Goal: Obtain resource: Download file/media

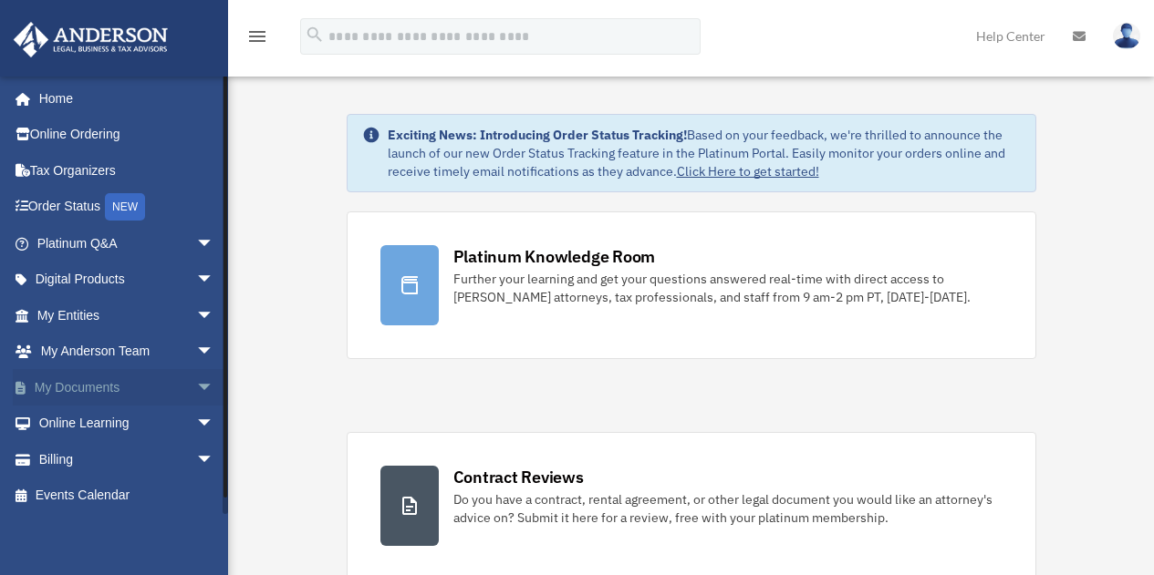
click at [157, 384] on link "My Documents arrow_drop_down" at bounding box center [127, 387] width 229 height 36
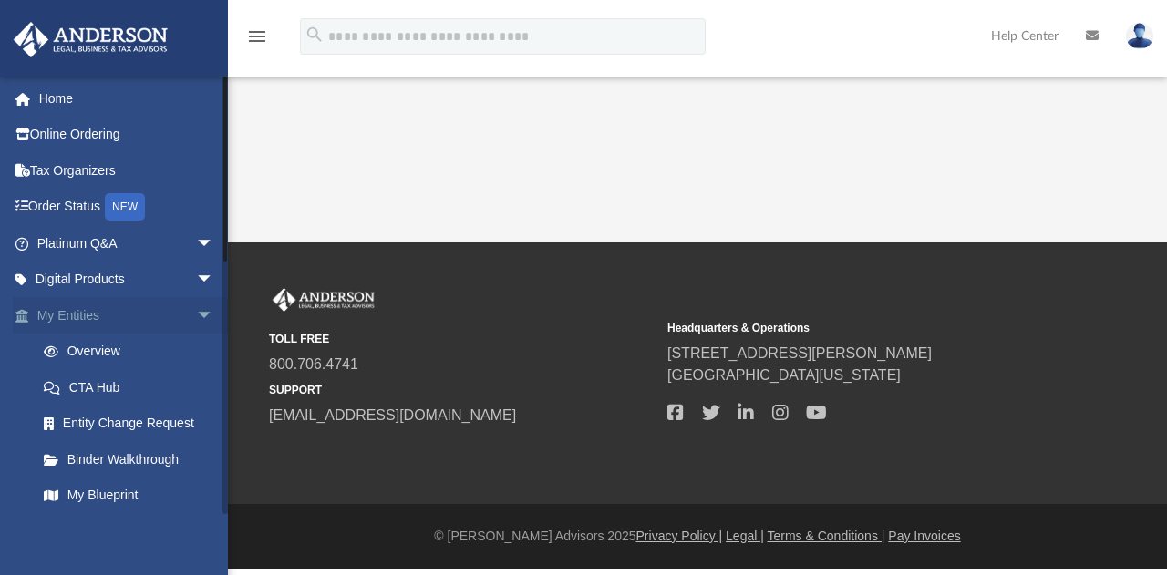
click at [114, 309] on link "My Entities arrow_drop_down" at bounding box center [127, 315] width 229 height 36
click at [196, 314] on span "arrow_drop_down" at bounding box center [214, 315] width 36 height 37
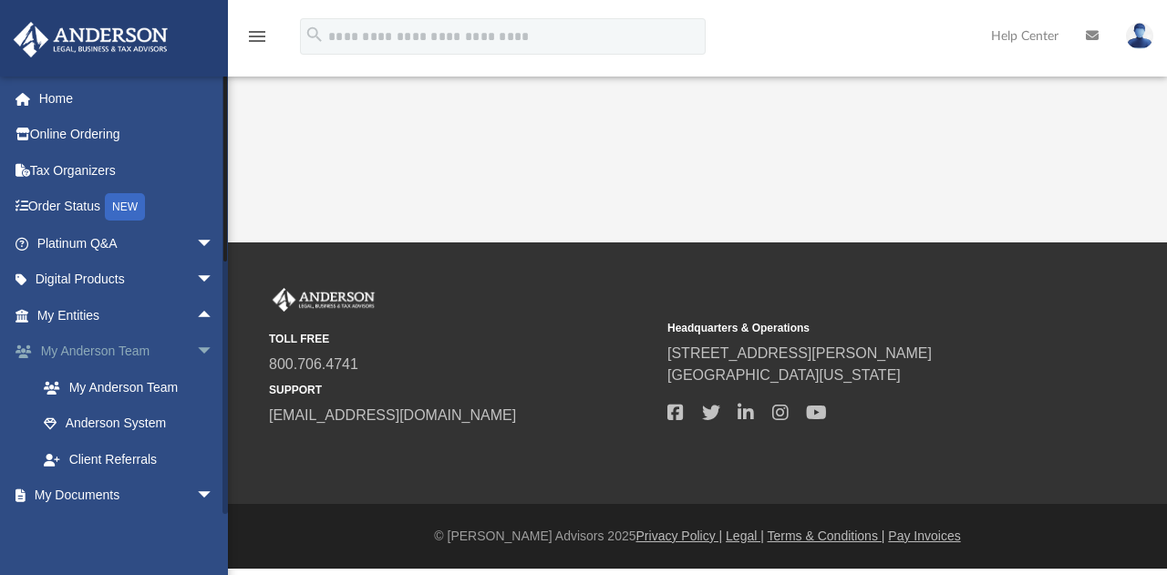
click at [196, 353] on span "arrow_drop_down" at bounding box center [214, 352] width 36 height 37
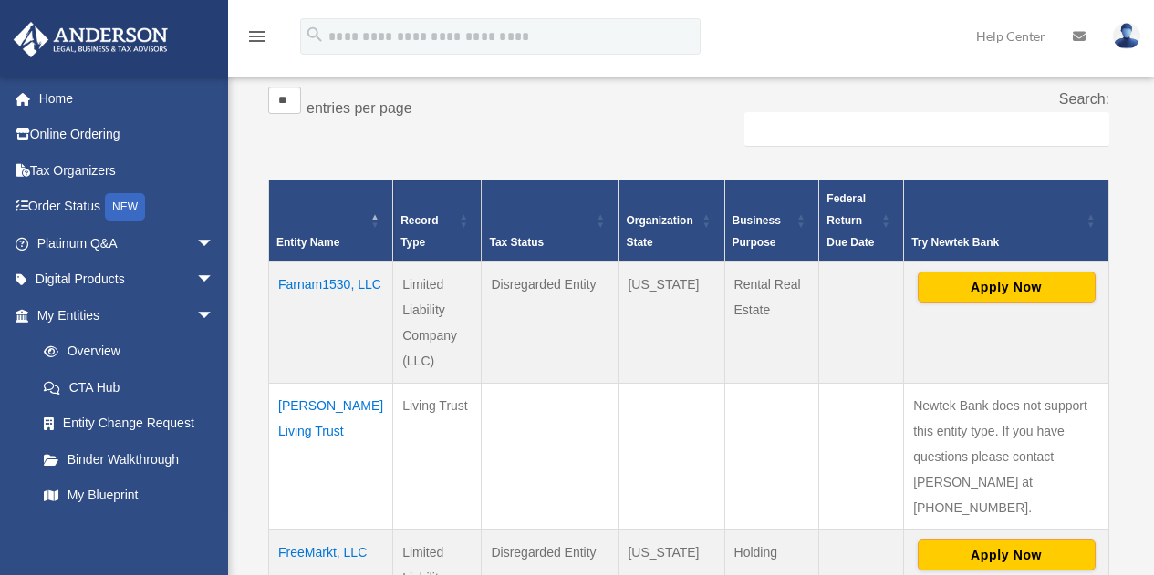
scroll to position [365, 0]
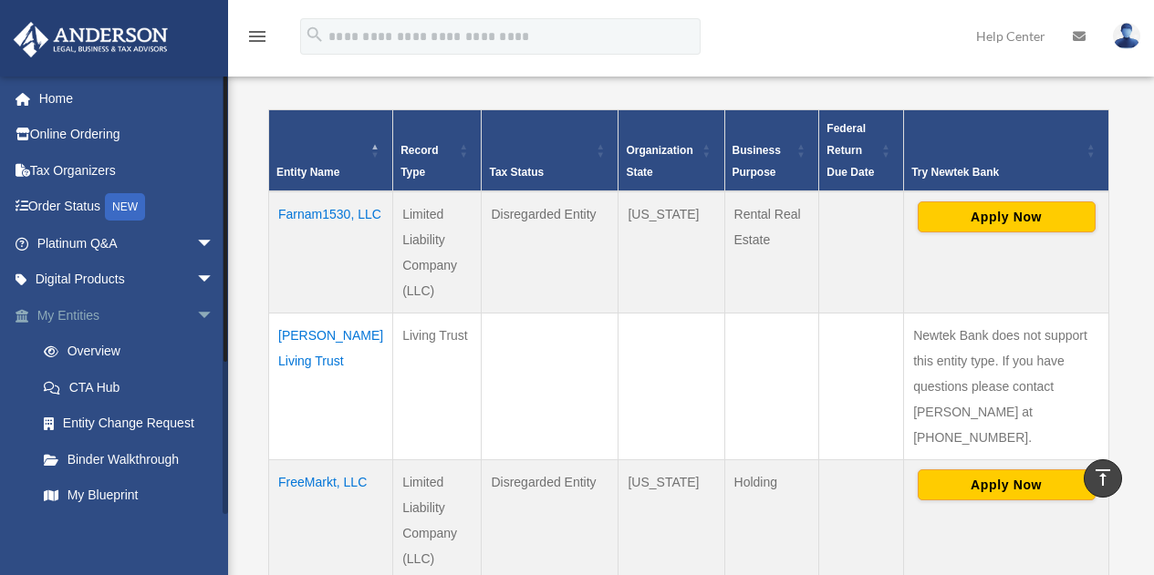
click at [196, 309] on span "arrow_drop_down" at bounding box center [214, 315] width 36 height 37
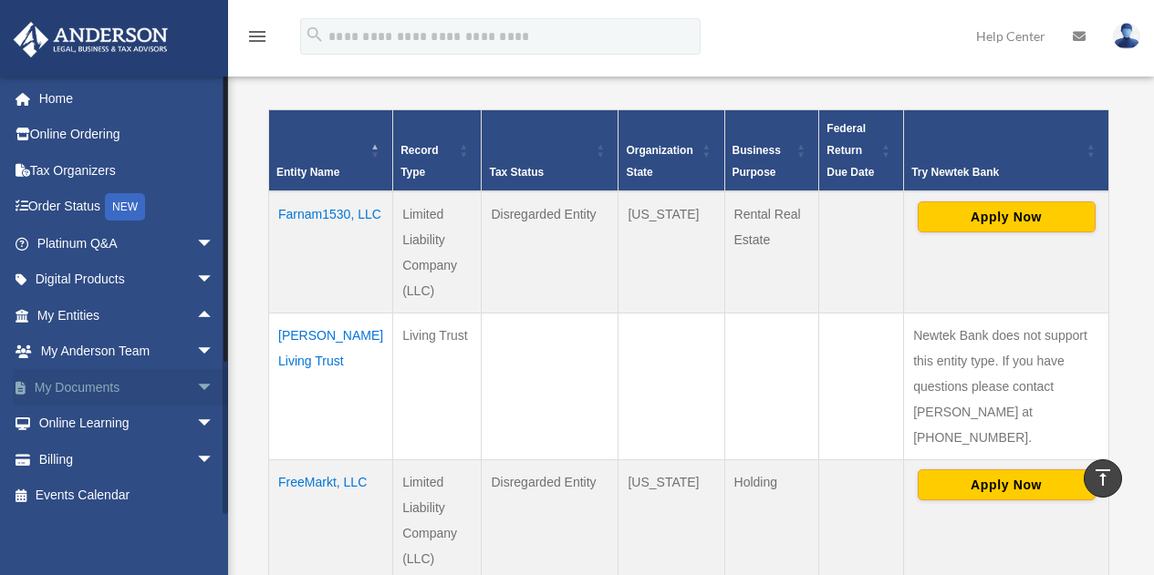
click at [196, 388] on span "arrow_drop_down" at bounding box center [214, 387] width 36 height 37
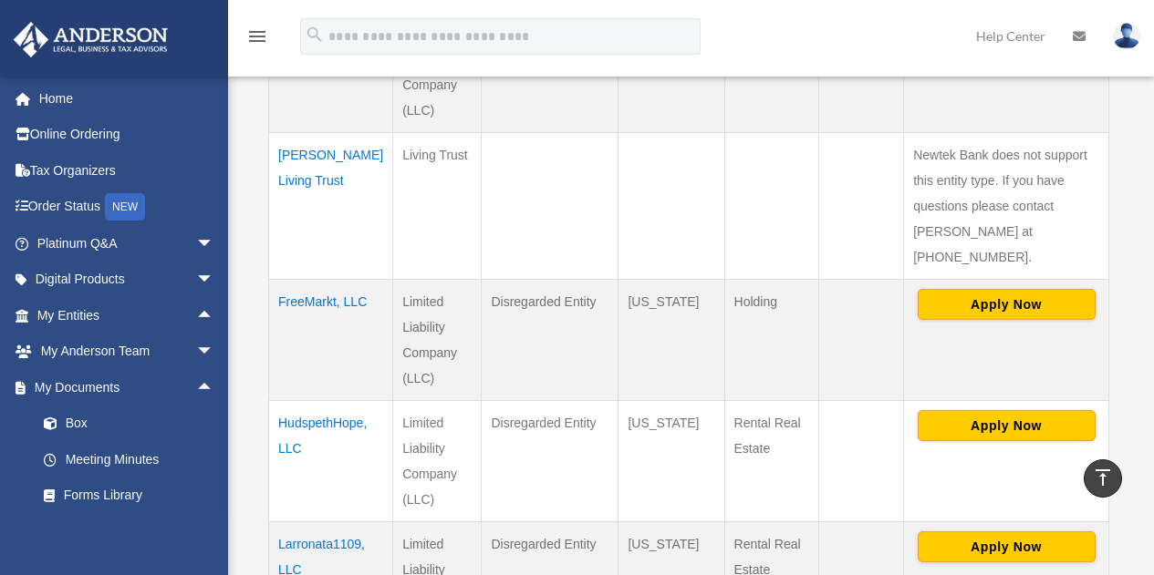
scroll to position [547, 0]
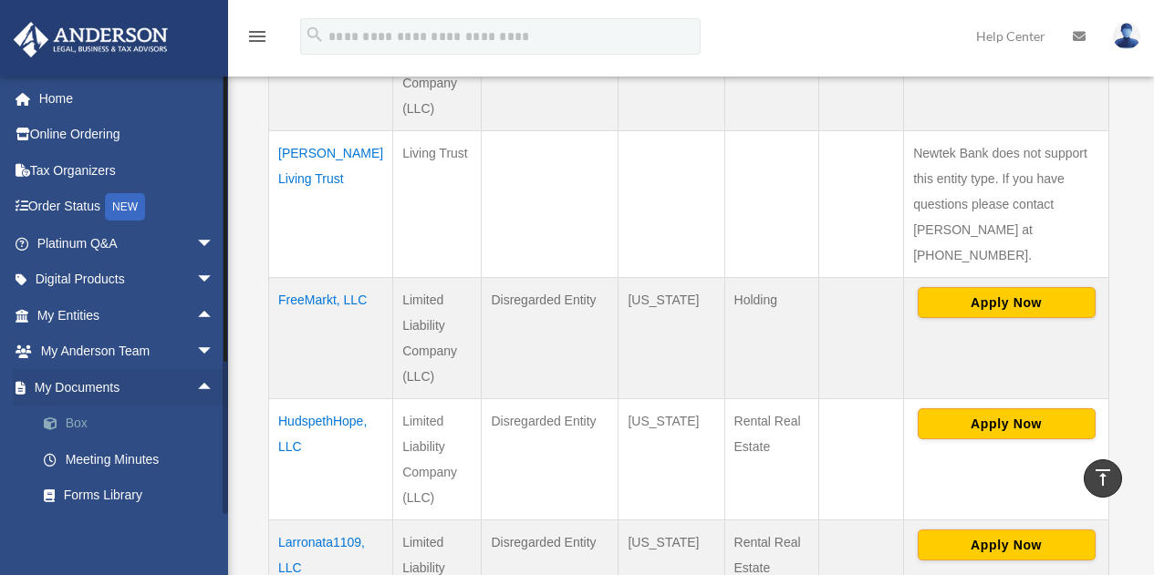
click at [82, 423] on link "Box" at bounding box center [134, 424] width 216 height 36
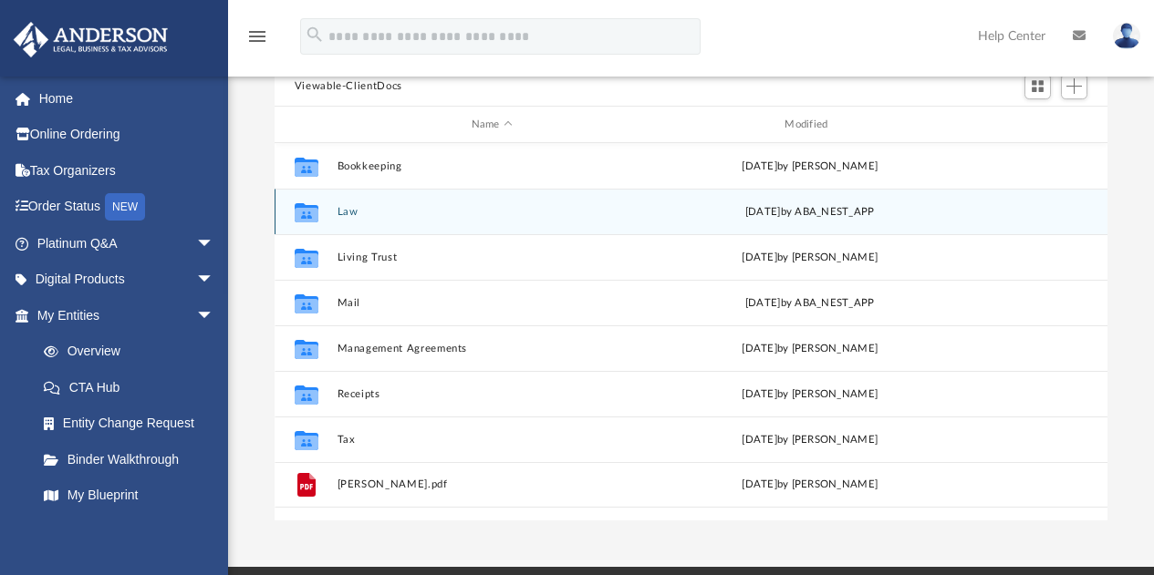
scroll to position [182, 0]
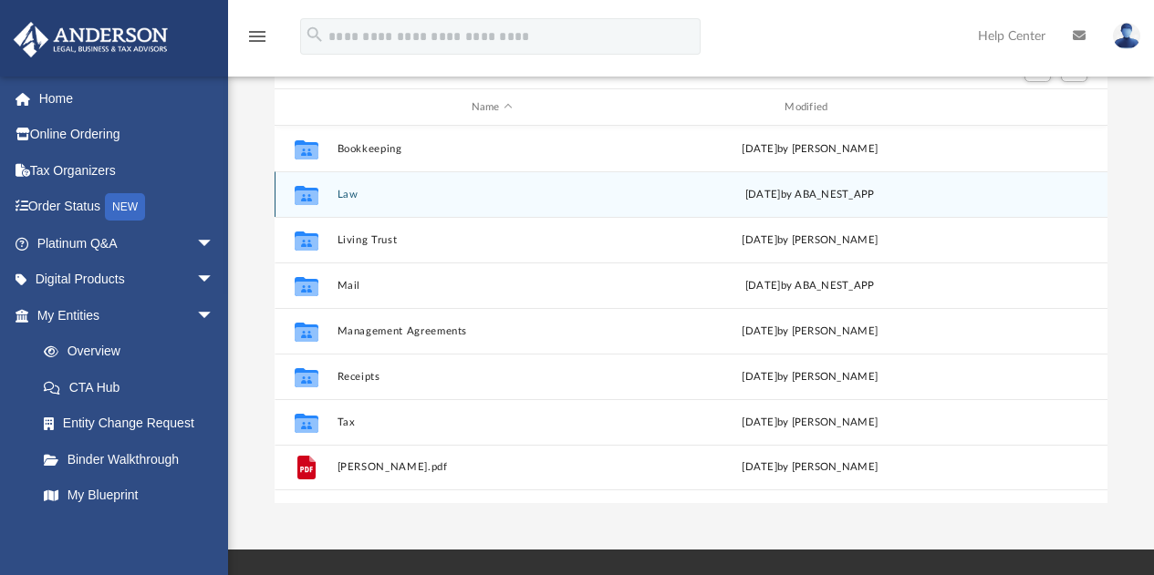
click at [347, 193] on button "Law" at bounding box center [492, 195] width 310 height 12
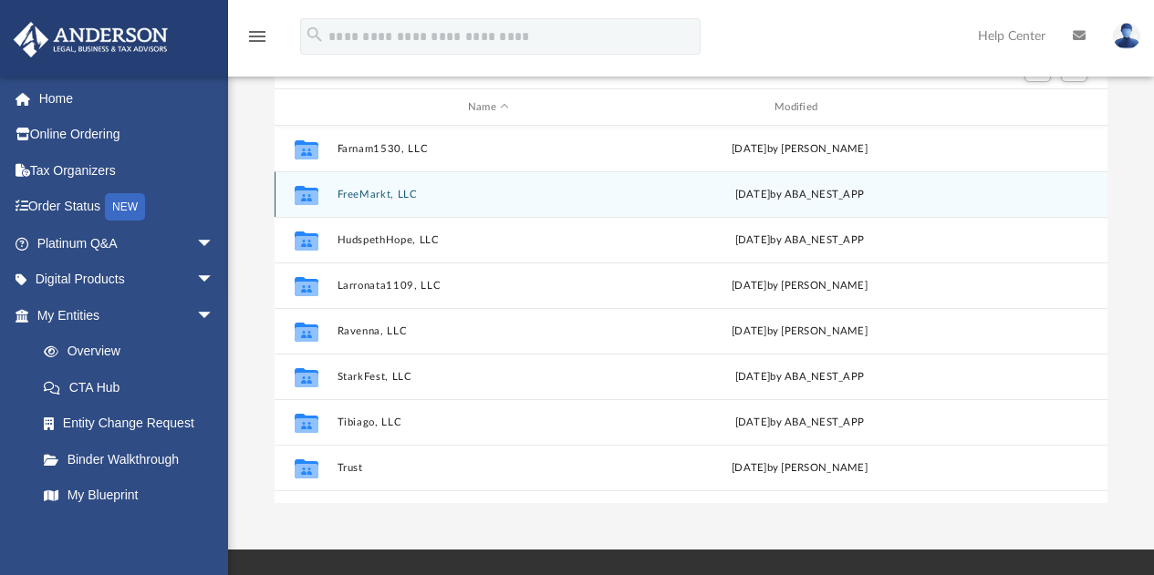
click at [353, 195] on button "FreeMarkt, LLC" at bounding box center [488, 195] width 303 height 12
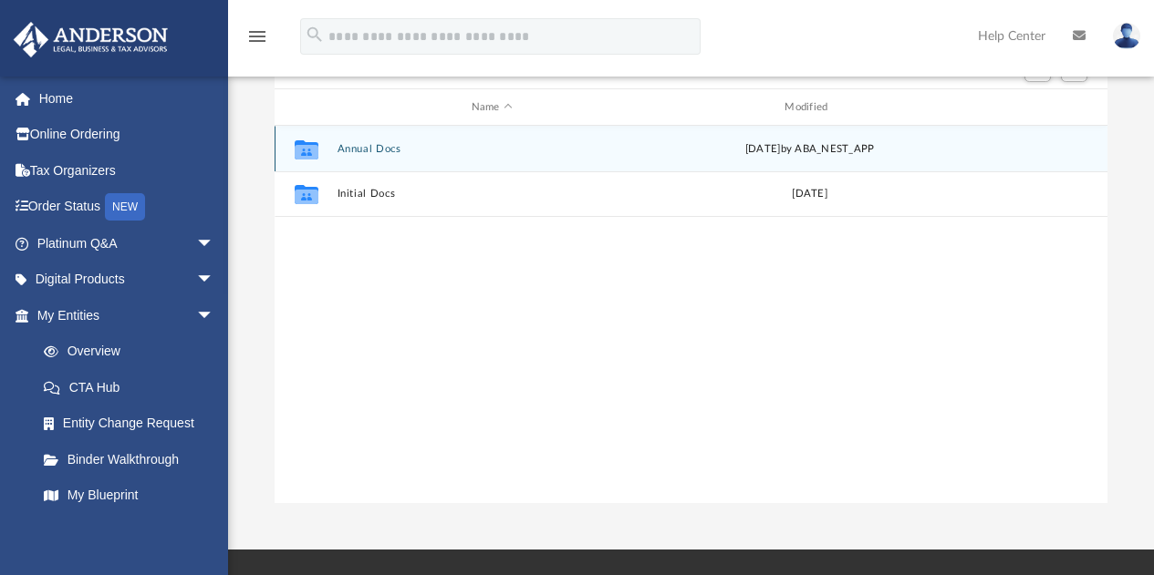
click at [357, 147] on button "Annual Docs" at bounding box center [492, 149] width 310 height 12
click at [357, 147] on button "FreeMarkt, LLC - Filed Annual Report WY 2025.pdf" at bounding box center [492, 149] width 310 height 12
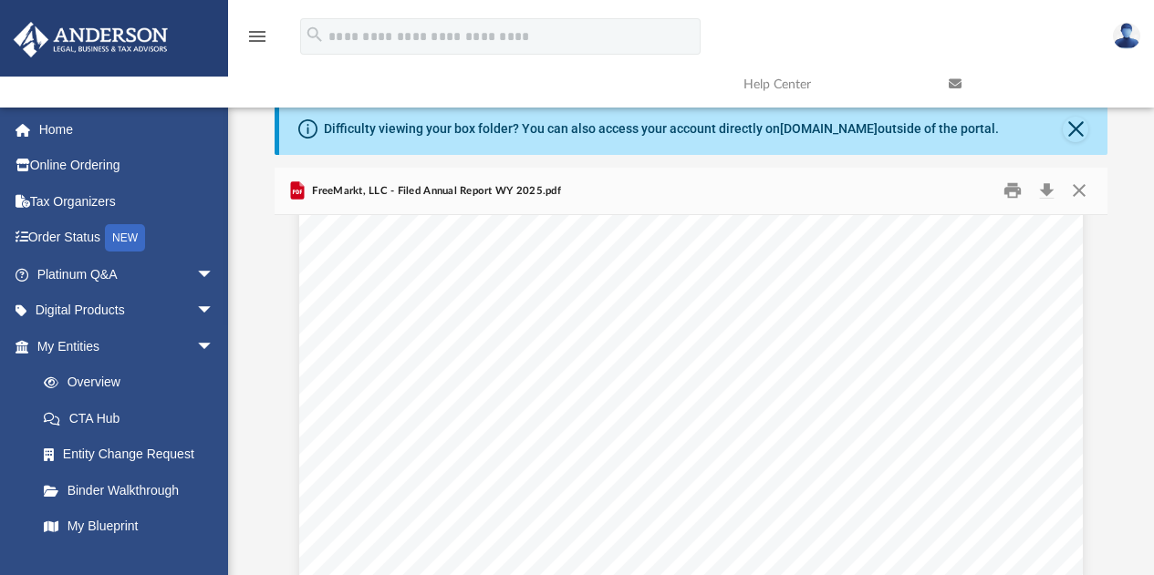
drag, startPoint x: 502, startPoint y: 404, endPoint x: 385, endPoint y: 389, distance: 117.8
click at [387, 389] on div "2025 Limited Liability Company Annual Report • Please review the current Regist…" at bounding box center [690, 554] width 783 height 1014
drag, startPoint x: 373, startPoint y: 389, endPoint x: 450, endPoint y: 394, distance: 76.7
click at [450, 394] on div "2025 Limited Liability Company Annual Report • Please review the current Regist…" at bounding box center [690, 554] width 783 height 1014
drag, startPoint x: 365, startPoint y: 291, endPoint x: 485, endPoint y: 309, distance: 121.8
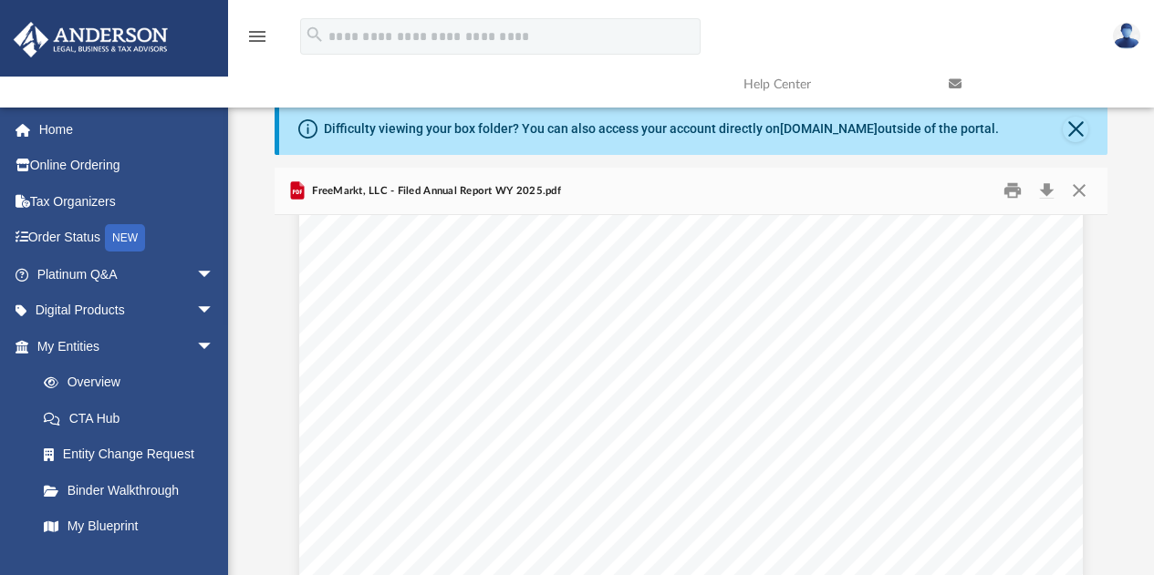
click at [485, 309] on div "2025 Limited Liability Company Annual Report • Please review the current Regist…" at bounding box center [690, 554] width 783 height 1014
